Goal: Task Accomplishment & Management: Manage account settings

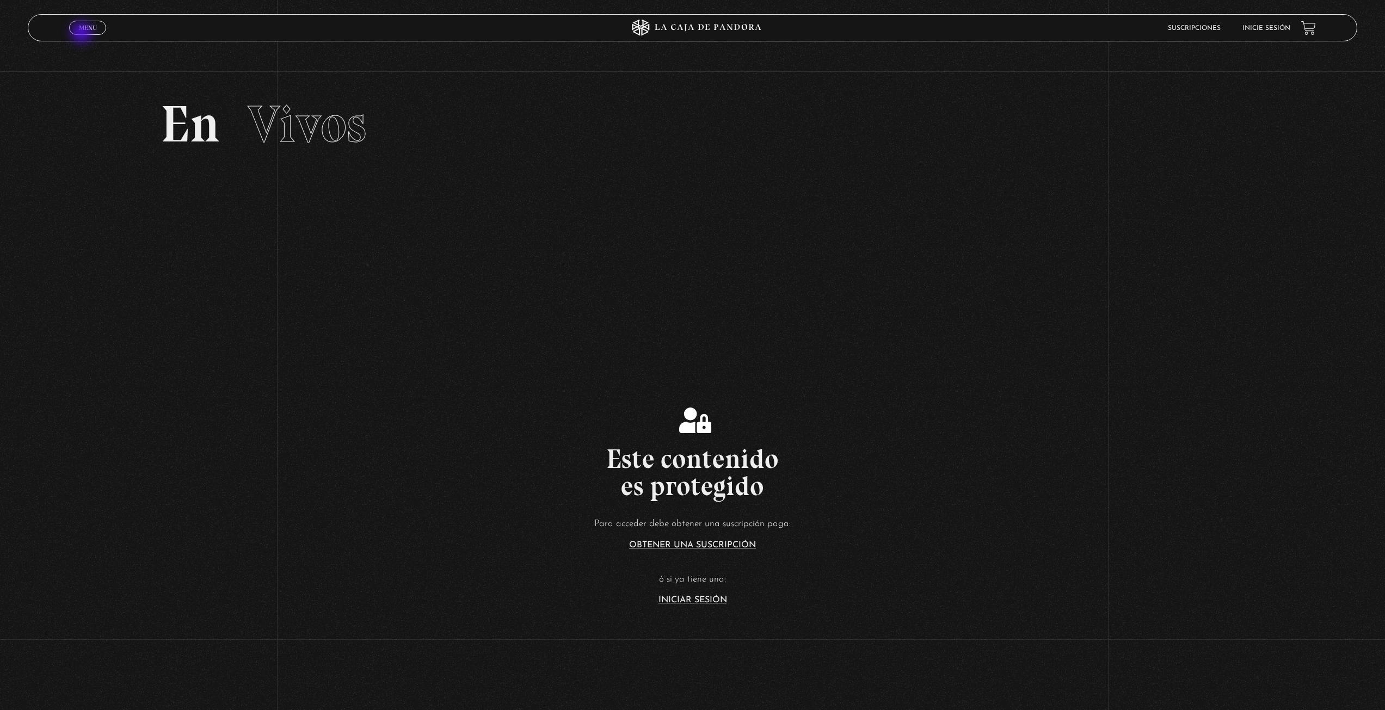
click at [83, 34] on span "Cerrar" at bounding box center [88, 38] width 26 height 8
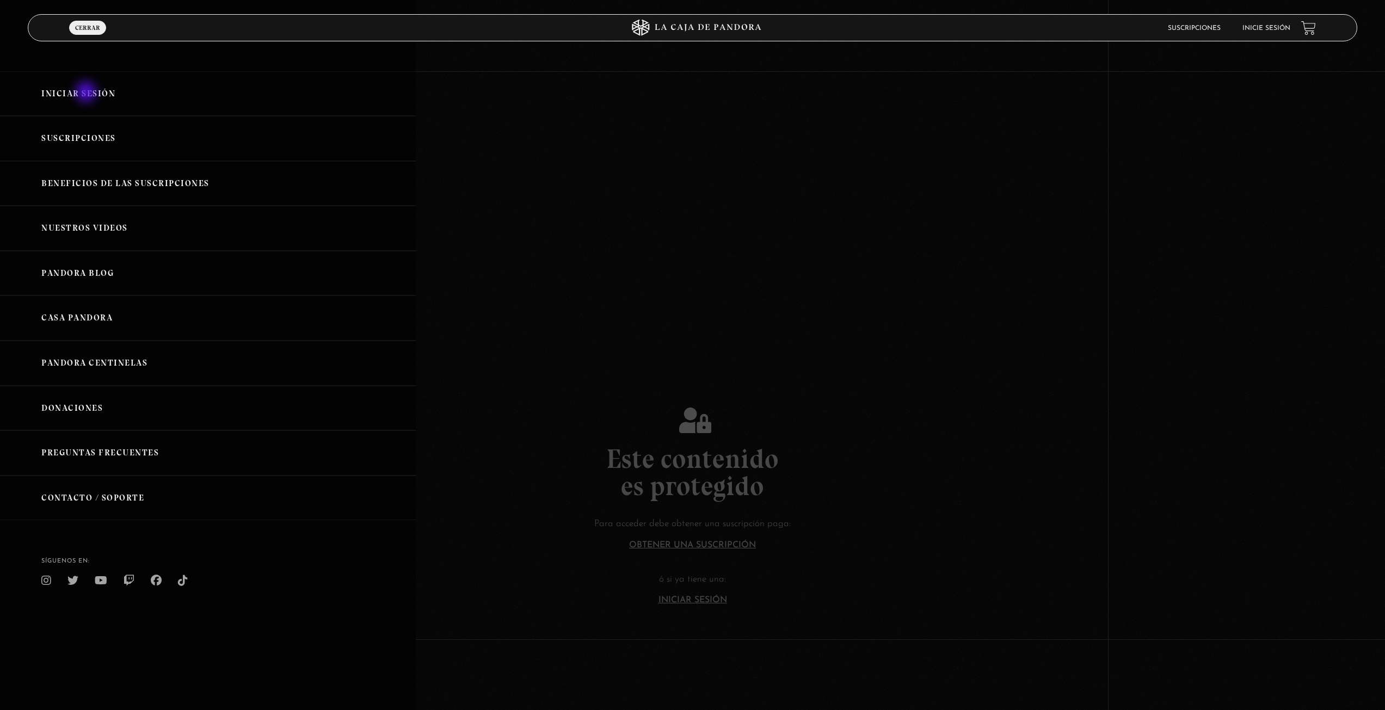
click at [87, 93] on link "Iniciar Sesión" at bounding box center [208, 93] width 416 height 45
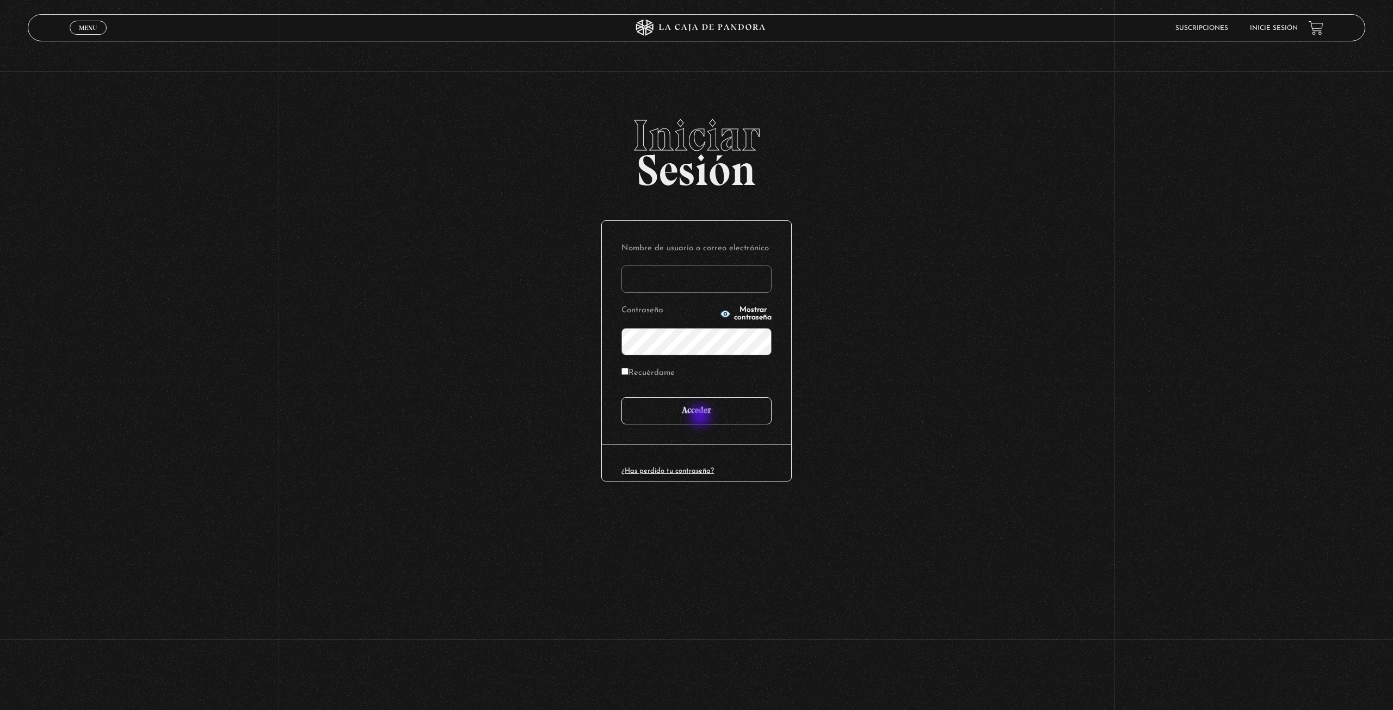
type input "jazminmoran88"
click at [701, 417] on input "Acceder" at bounding box center [696, 410] width 150 height 27
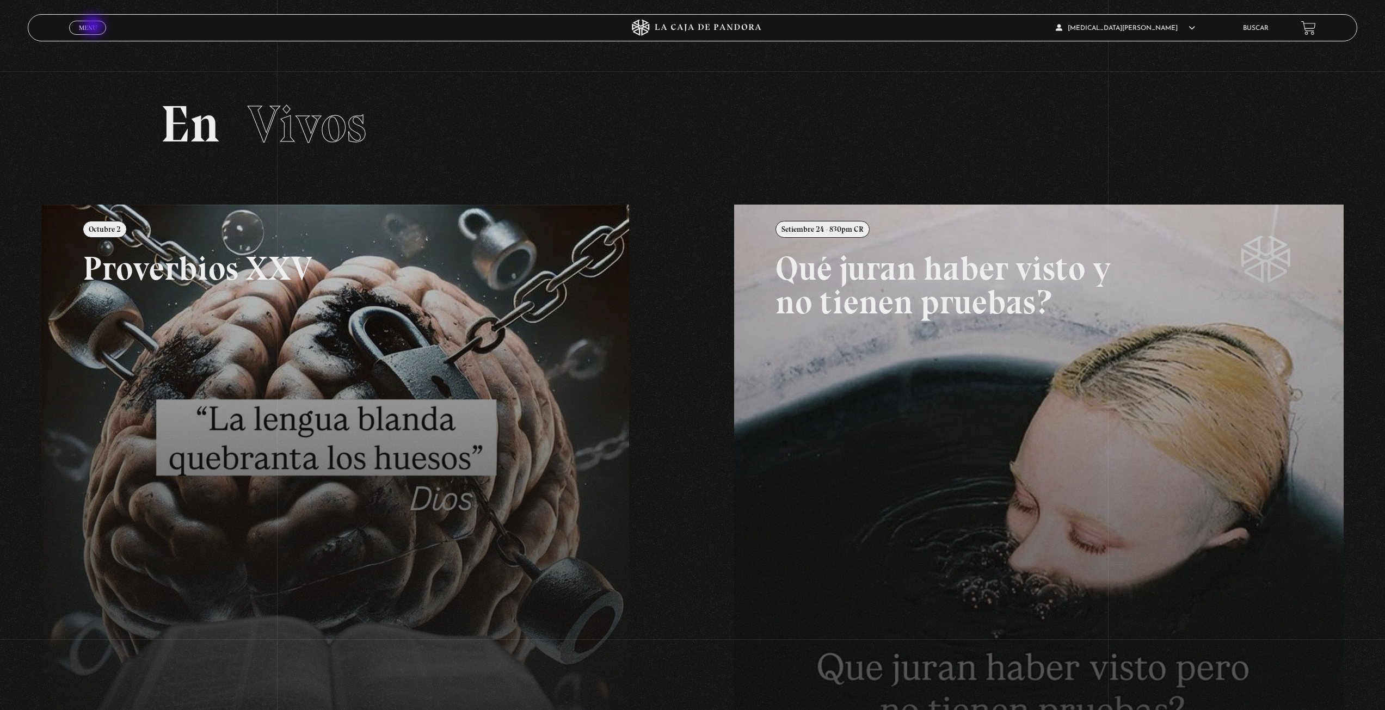
click at [94, 27] on span "Menu" at bounding box center [88, 27] width 18 height 7
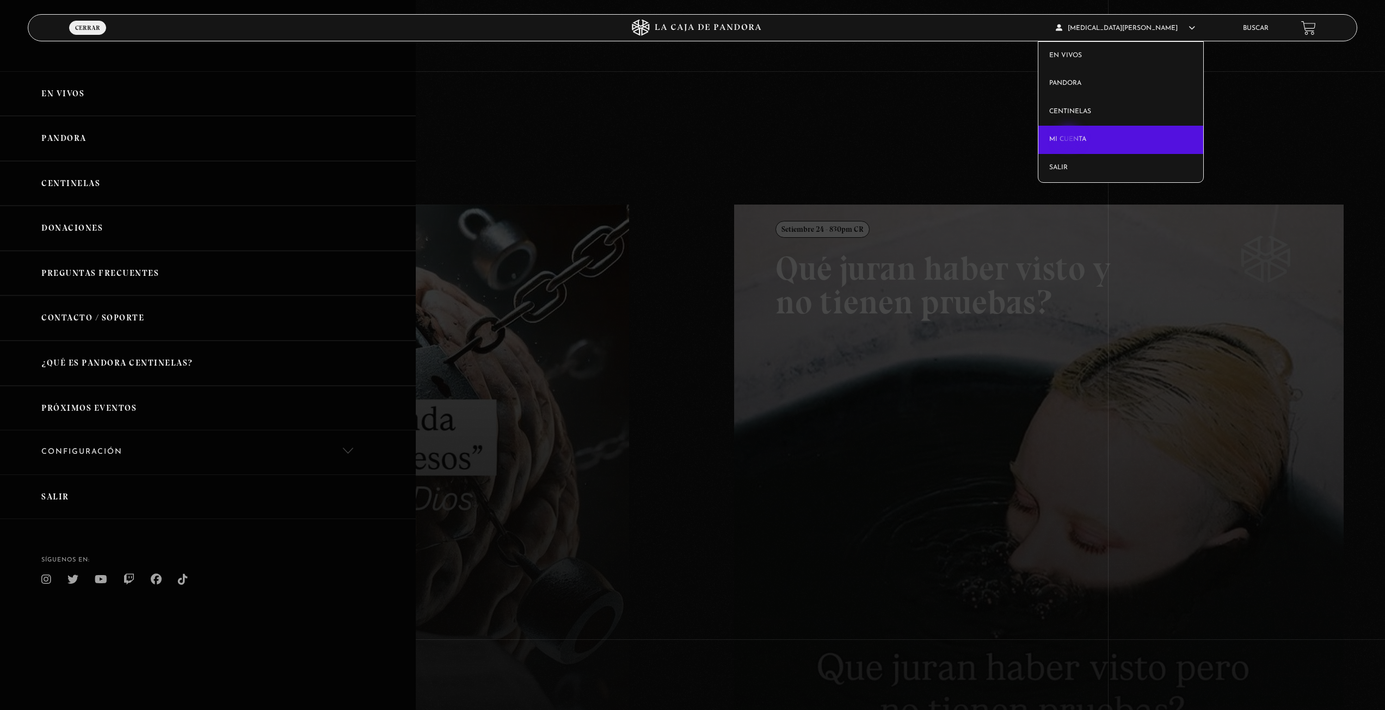
click at [1070, 138] on link "Mi cuenta" at bounding box center [1120, 140] width 165 height 28
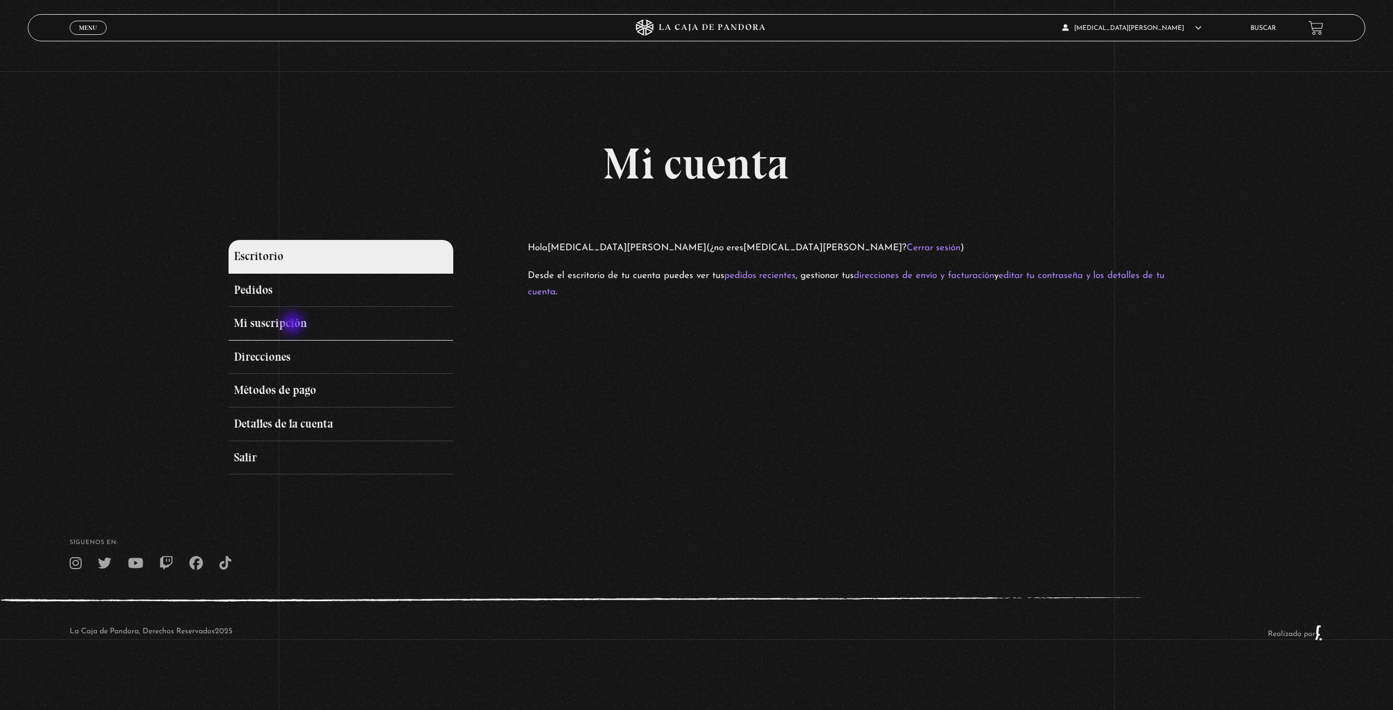
click at [293, 324] on link "Mi suscripción" at bounding box center [341, 324] width 225 height 34
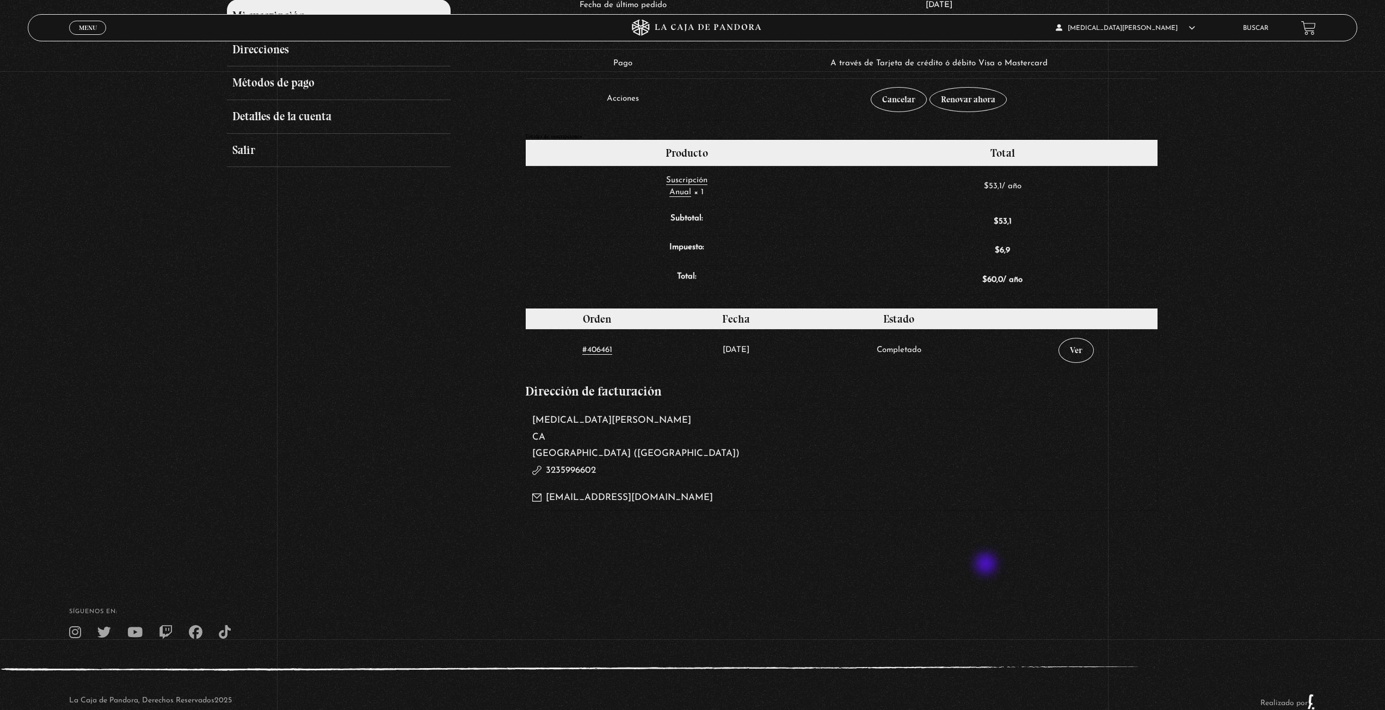
scroll to position [335, 0]
